Goal: Information Seeking & Learning: Compare options

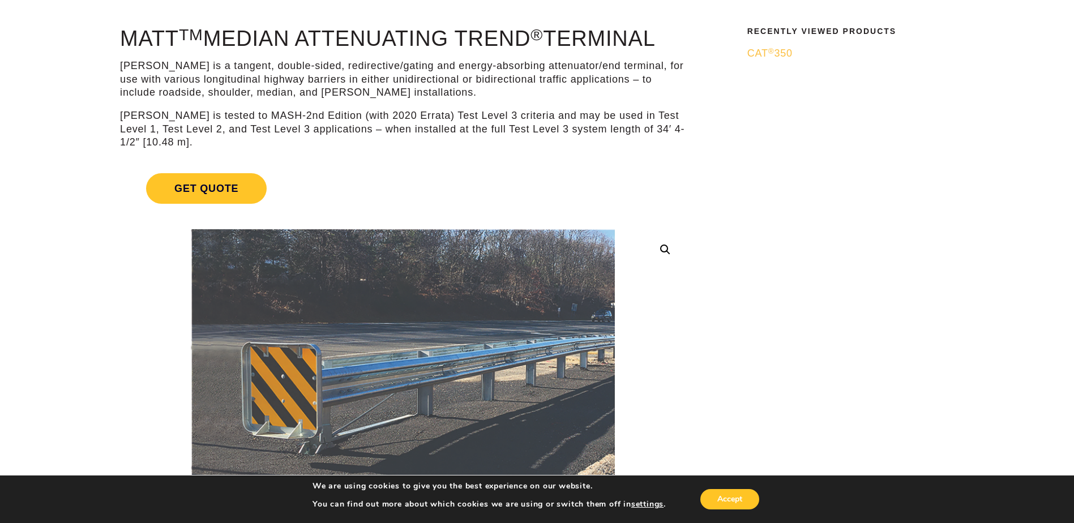
scroll to position [113, 0]
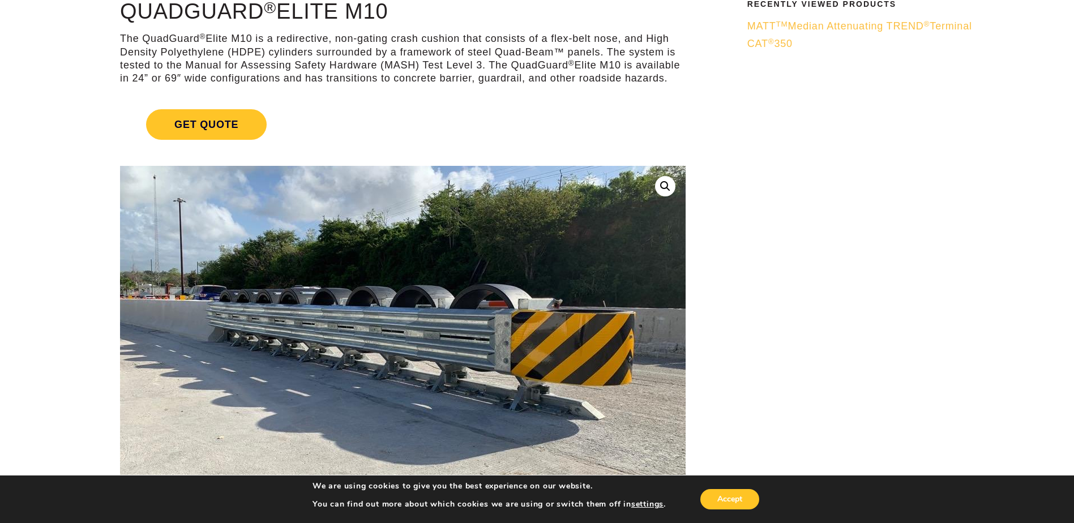
scroll to position [113, 0]
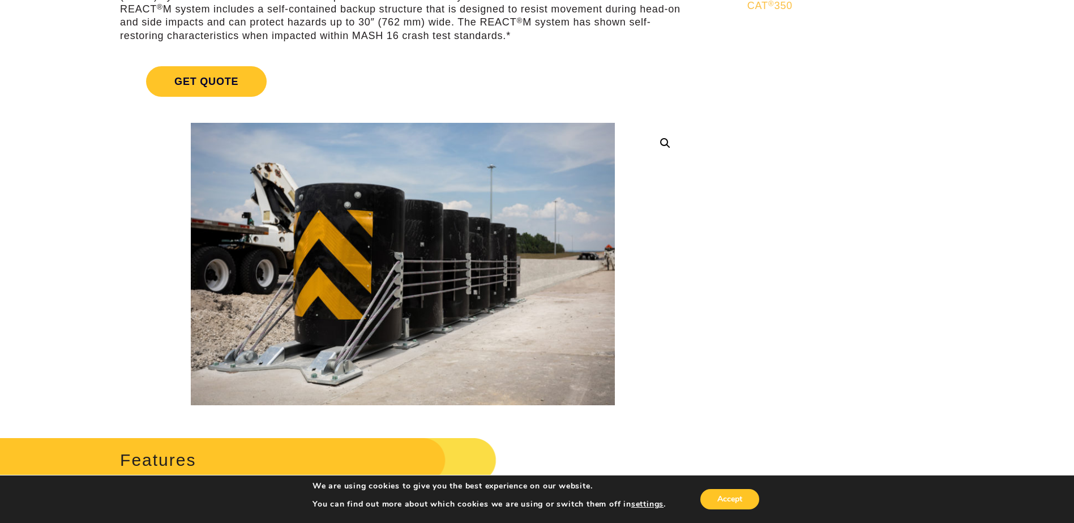
scroll to position [170, 0]
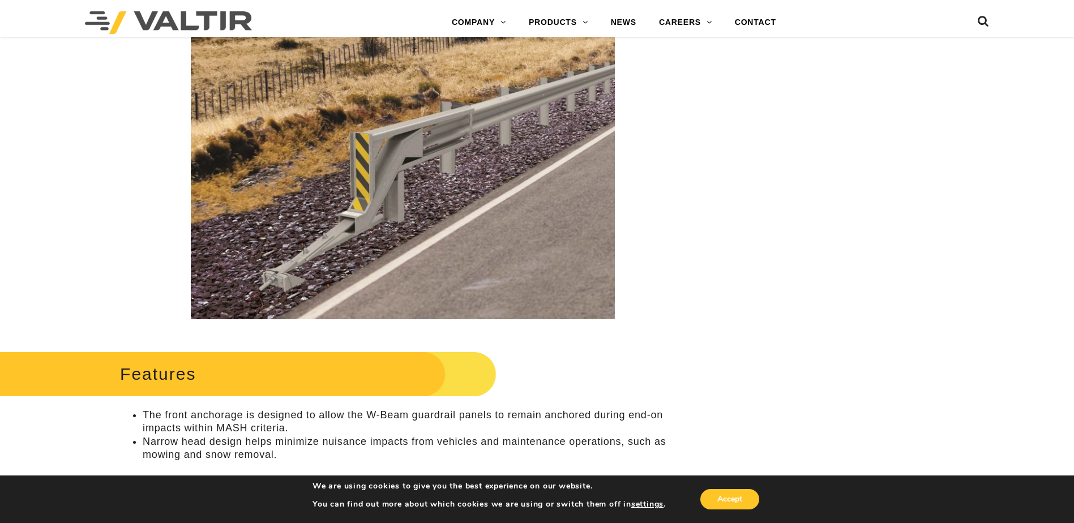
scroll to position [283, 0]
